Goal: Information Seeking & Learning: Learn about a topic

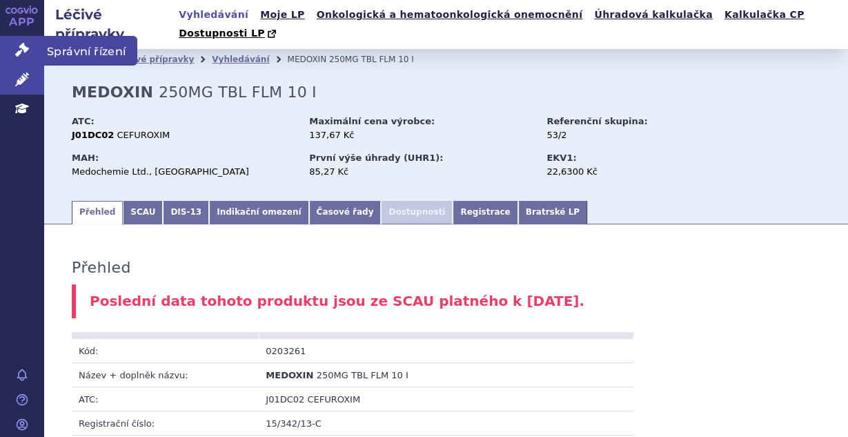
scroll to position [1276, 0]
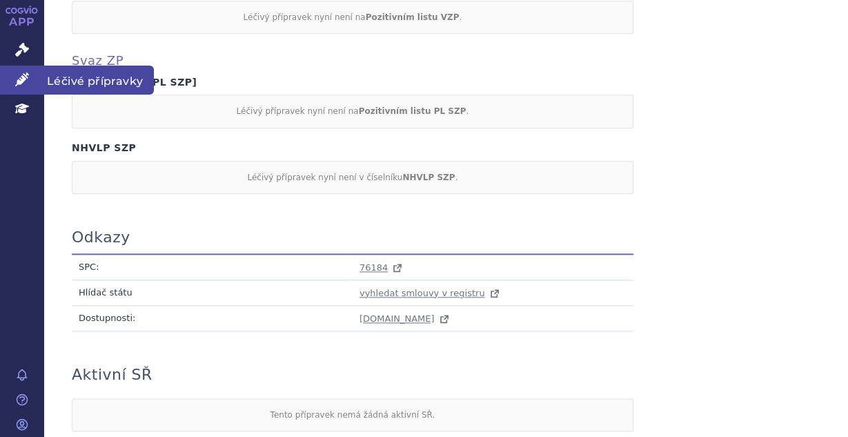
click at [24, 83] on icon at bounding box center [22, 79] width 14 height 14
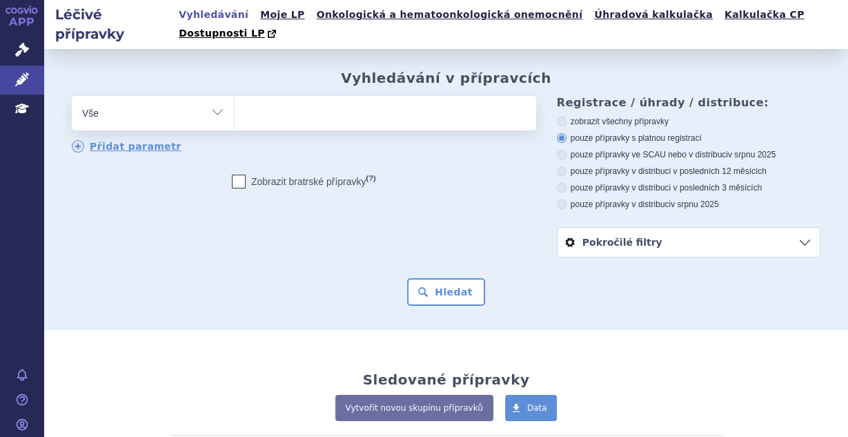
click at [302, 97] on ul at bounding box center [384, 110] width 298 height 29
click at [235, 97] on select at bounding box center [234, 112] width 1 height 35
type input "te"
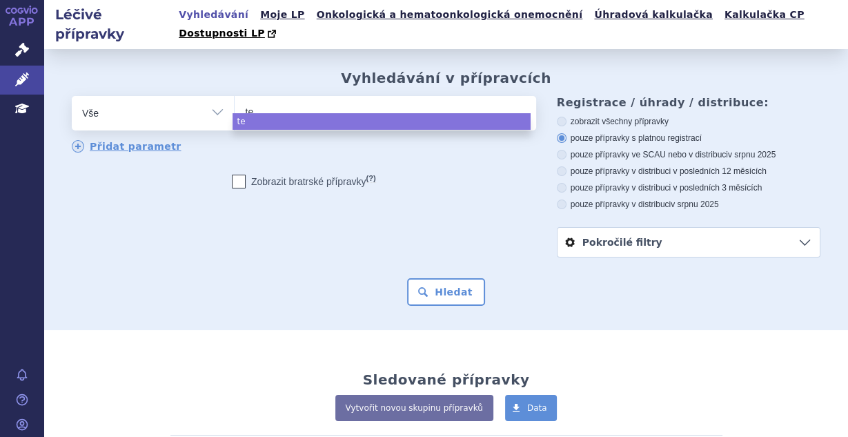
type input "tez"
type input "tezs"
type input "tezspi"
type input "tezspire"
select select "tezspire"
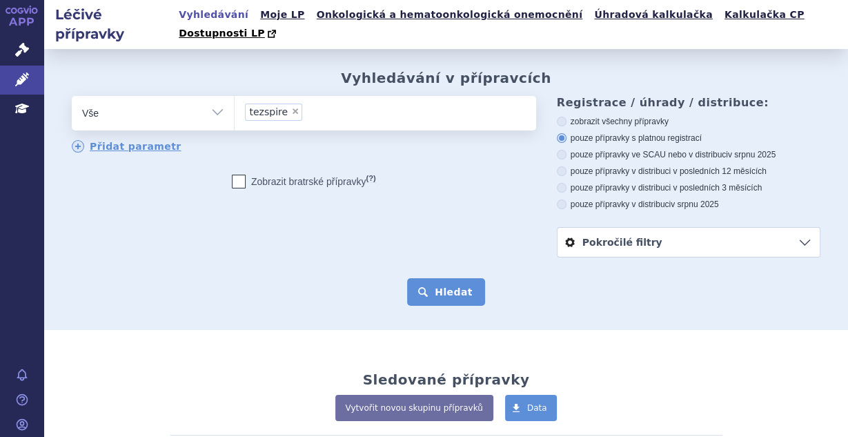
click at [436, 278] on button "Hledat" at bounding box center [446, 292] width 78 height 28
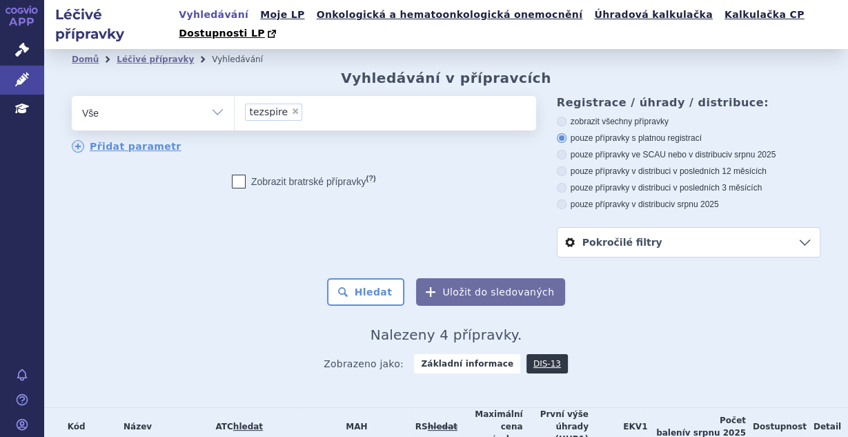
scroll to position [108, 0]
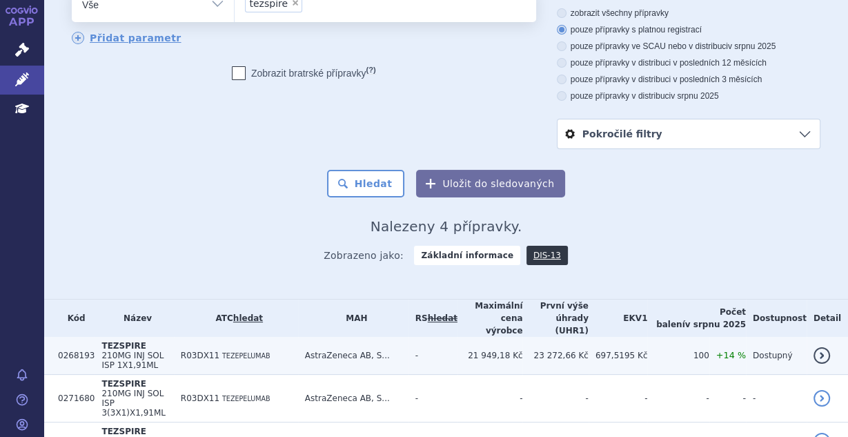
click at [298, 337] on td "R03DX11 TEZEPELUMAB" at bounding box center [236, 356] width 124 height 38
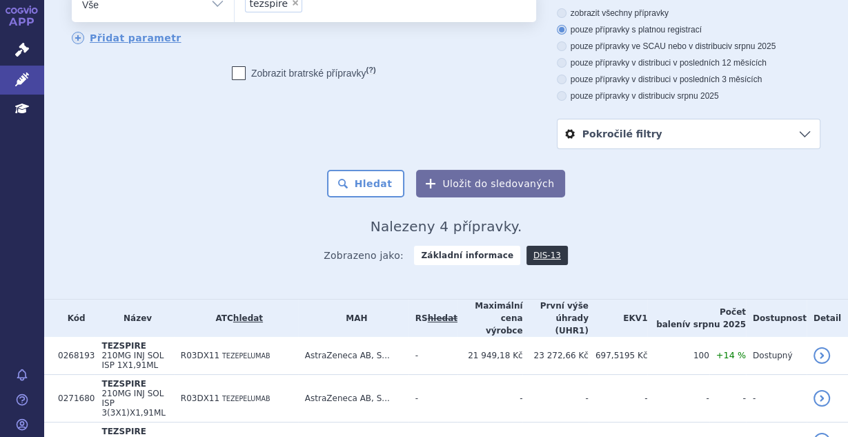
scroll to position [121, 0]
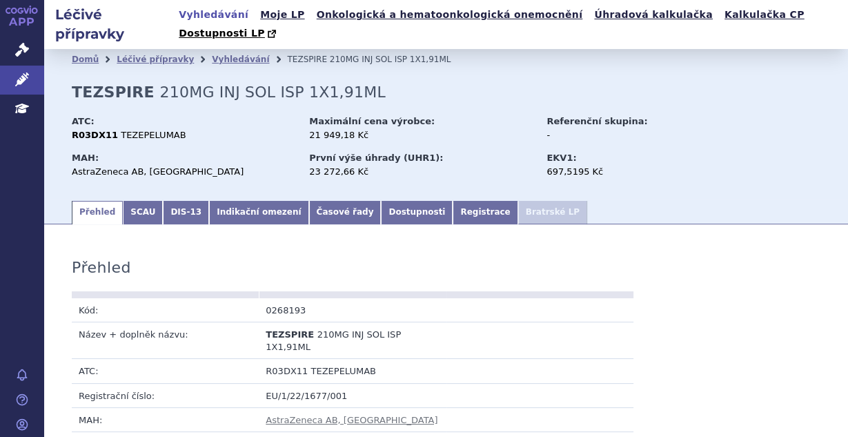
scroll to position [110, 0]
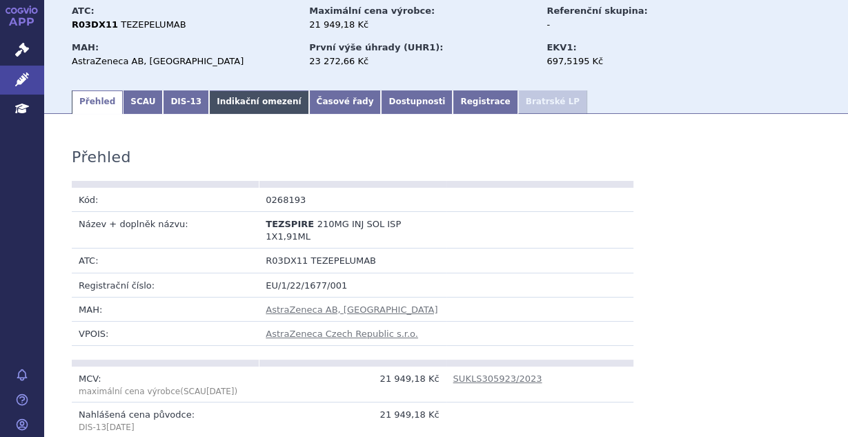
click at [229, 90] on link "Indikační omezení" at bounding box center [258, 101] width 99 height 23
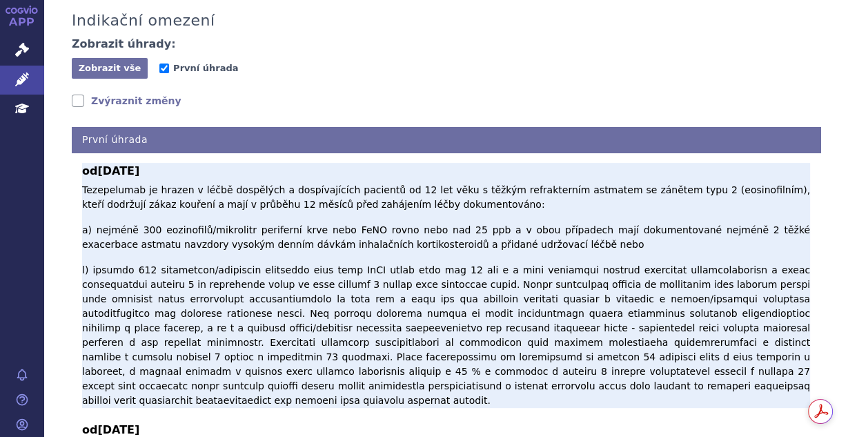
scroll to position [257, 0]
